Goal: Information Seeking & Learning: Check status

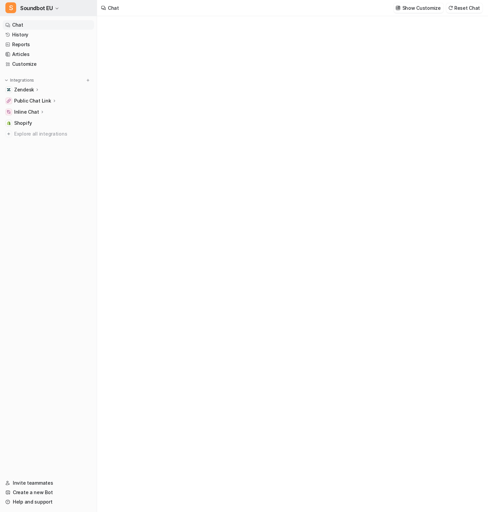
type textarea "**********"
click at [53, 6] on button "S Soundbot EU" at bounding box center [48, 8] width 97 height 16
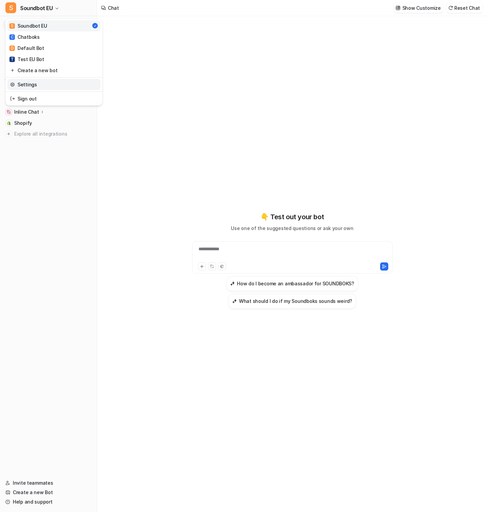
click at [54, 83] on link "Settings" at bounding box center [53, 84] width 93 height 11
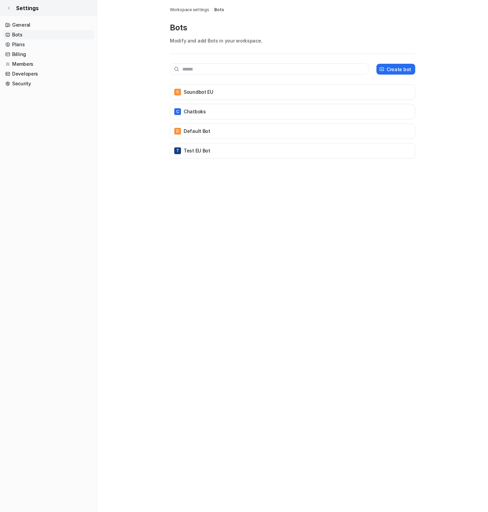
click at [9, 6] on icon at bounding box center [9, 8] width 4 height 4
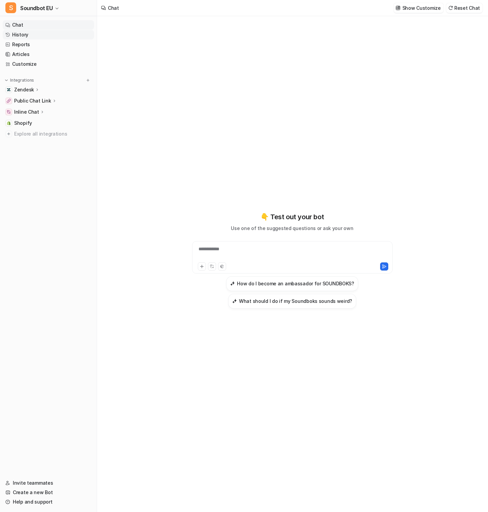
click at [36, 33] on link "History" at bounding box center [48, 34] width 91 height 9
click at [38, 33] on link "History" at bounding box center [48, 34] width 91 height 9
click at [29, 32] on link "History" at bounding box center [48, 34] width 91 height 9
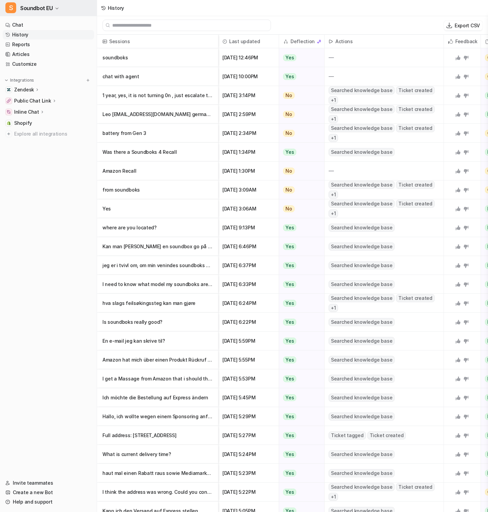
click at [42, 8] on span "Soundbot EU" at bounding box center [36, 7] width 33 height 9
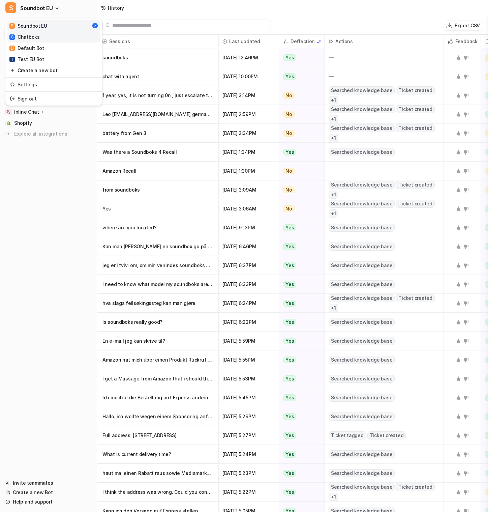
click at [49, 36] on link "C Chatboks" at bounding box center [53, 36] width 93 height 11
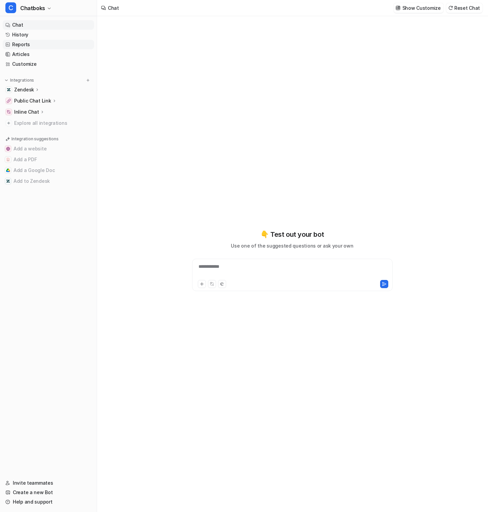
type textarea "**********"
click at [32, 33] on link "History" at bounding box center [48, 34] width 91 height 9
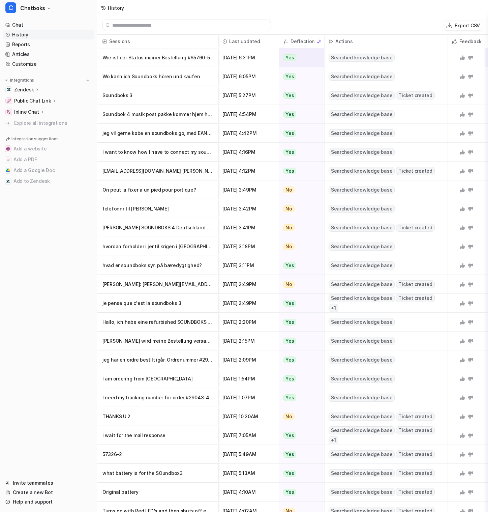
click at [186, 63] on p "Wie ist der Status meiner Bestellung #65760-5" at bounding box center [158, 57] width 110 height 19
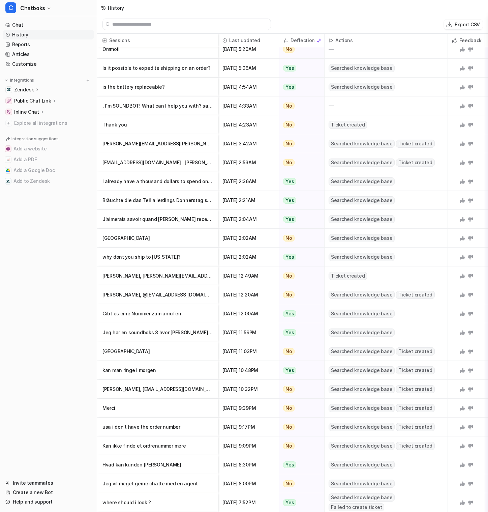
scroll to position [1, 0]
click at [472, 25] on p "Export CSV" at bounding box center [467, 24] width 25 height 7
select select "*"
select select "****"
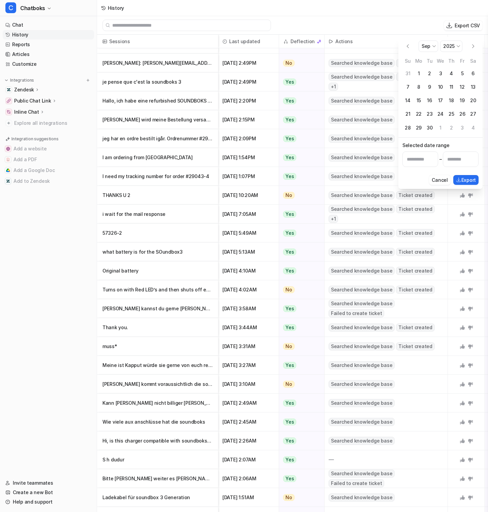
scroll to position [244, 0]
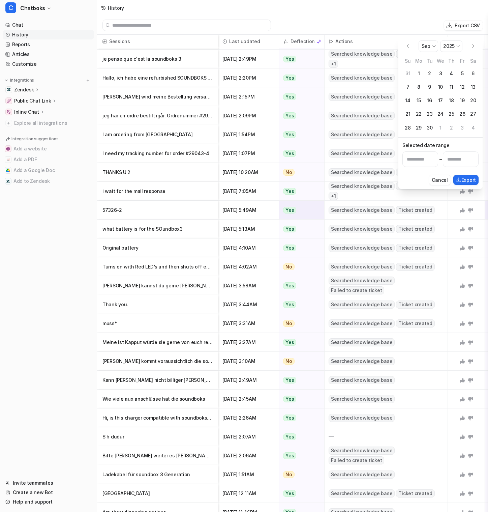
click at [243, 215] on span "[DATE] 5:49AM" at bounding box center [248, 210] width 55 height 19
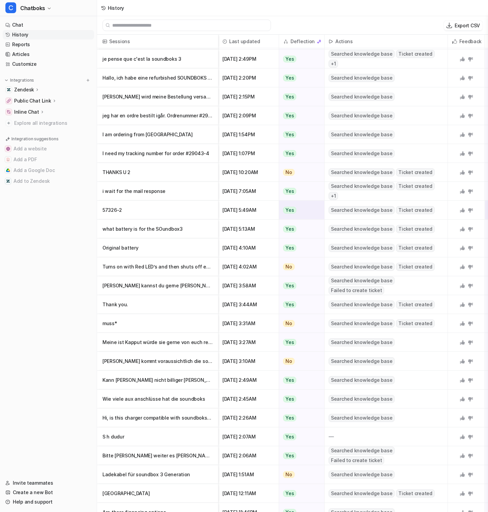
click at [188, 213] on p "57326-2" at bounding box center [158, 210] width 110 height 19
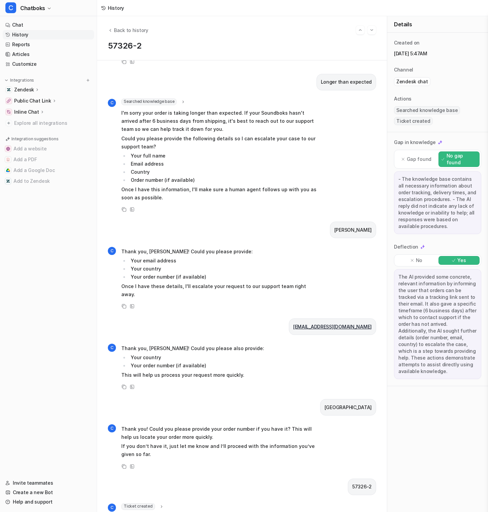
scroll to position [138, 0]
